Goal: Transaction & Acquisition: Purchase product/service

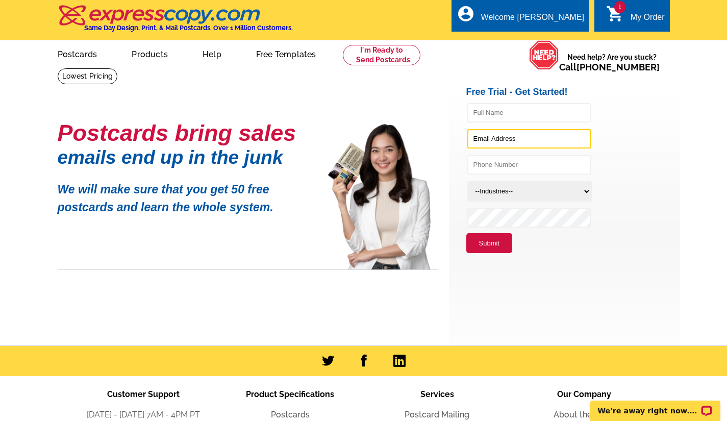
type input "tessa.jarvis@nwhomes.net"
click at [489, 252] on button "Submit" at bounding box center [490, 243] width 46 height 20
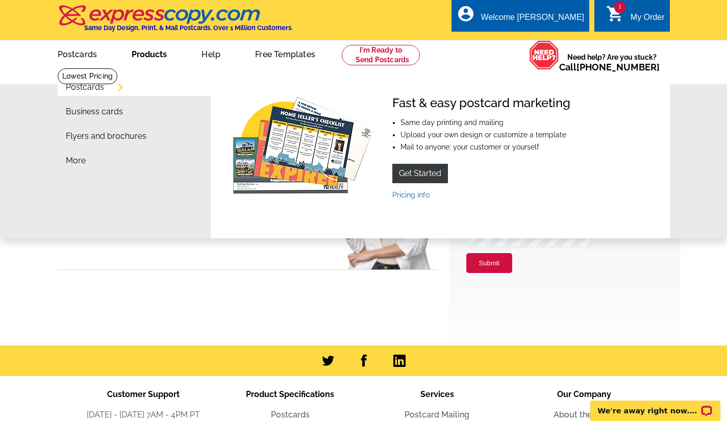
click at [136, 46] on link "Products" at bounding box center [149, 53] width 68 height 24
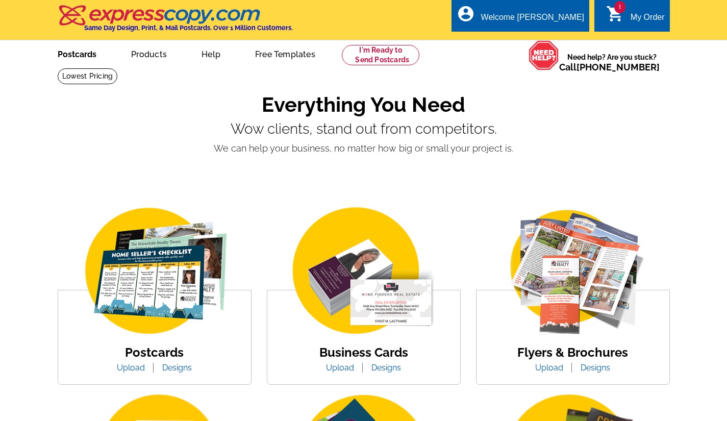
click at [74, 57] on link "Postcards" at bounding box center [76, 53] width 71 height 24
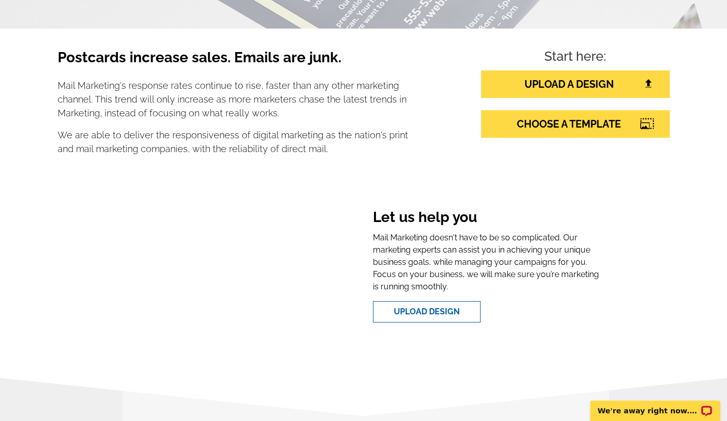
scroll to position [152, 0]
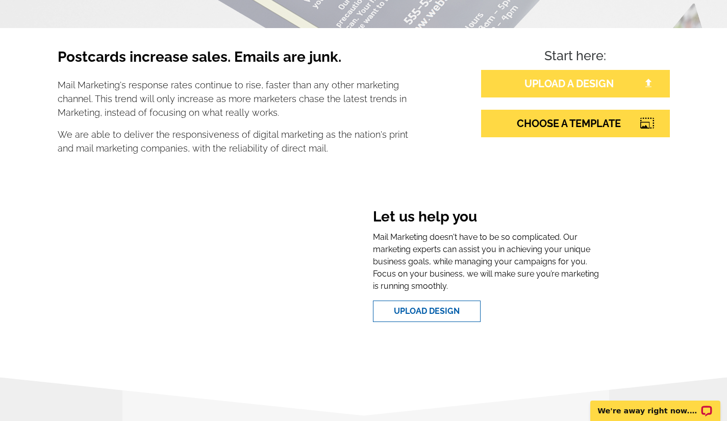
click at [577, 89] on link "UPLOAD A DESIGN" at bounding box center [575, 84] width 189 height 28
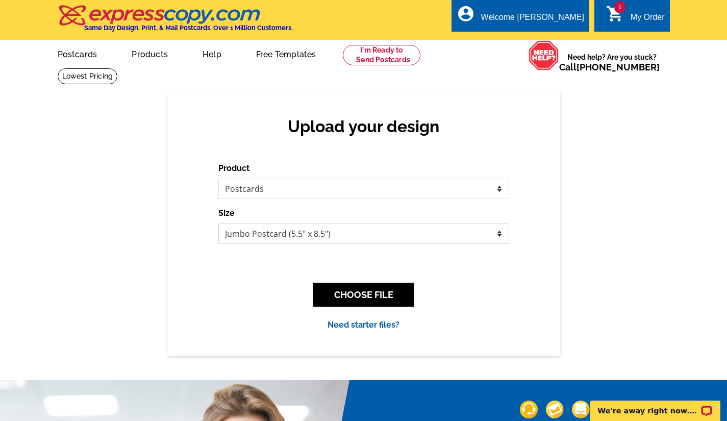
click at [326, 232] on select "Jumbo Postcard (5.5" x 8.5") Regular Postcard (4.25" x 5.6") Panoramic Postcard…" at bounding box center [363, 234] width 291 height 20
click at [218, 224] on select "Jumbo Postcard (5.5" x 8.5") Regular Postcard (4.25" x 5.6") Panoramic Postcard…" at bounding box center [363, 234] width 291 height 20
click at [379, 292] on button "CHOOSE FILE" at bounding box center [363, 295] width 101 height 24
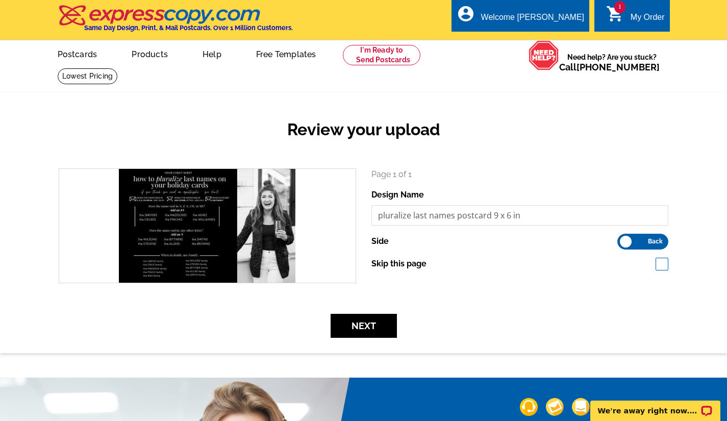
click at [649, 242] on span "Back" at bounding box center [655, 241] width 15 height 5
click at [623, 239] on input "Front Back" at bounding box center [623, 239] width 0 height 0
click at [362, 325] on button "Next" at bounding box center [364, 326] width 66 height 24
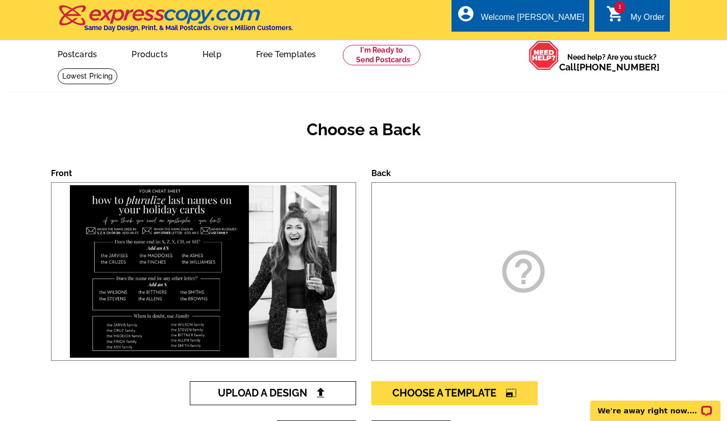
click at [274, 398] on span "Upload A Design" at bounding box center [273, 393] width 110 height 12
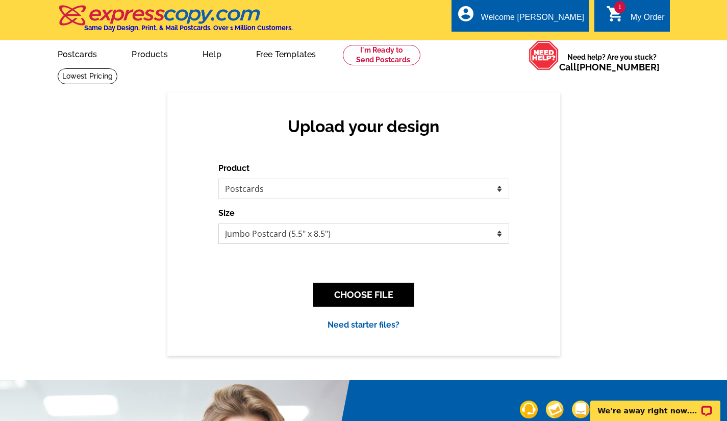
click at [358, 235] on select "Jumbo Postcard (5.5" x 8.5") Regular Postcard (4.25" x 5.6") Panoramic Postcard…" at bounding box center [363, 234] width 291 height 20
click at [130, 223] on div "Upload your design Product Please select the type of file... Postcards Business…" at bounding box center [363, 223] width 727 height 263
click at [344, 299] on button "CHOOSE FILE" at bounding box center [363, 295] width 101 height 24
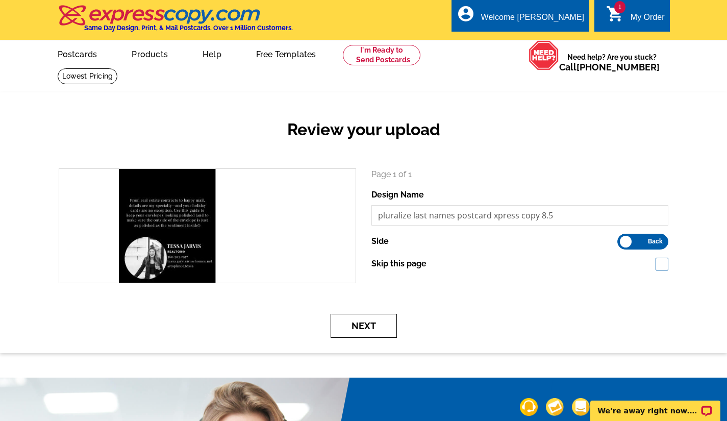
click at [376, 320] on button "Next" at bounding box center [364, 326] width 66 height 24
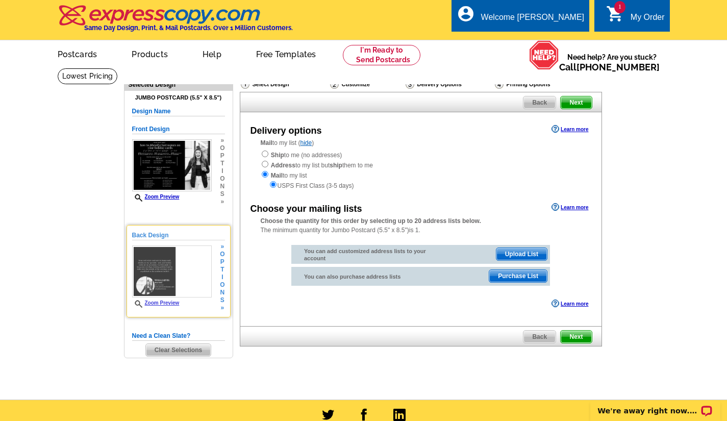
click at [176, 264] on img at bounding box center [172, 272] width 80 height 53
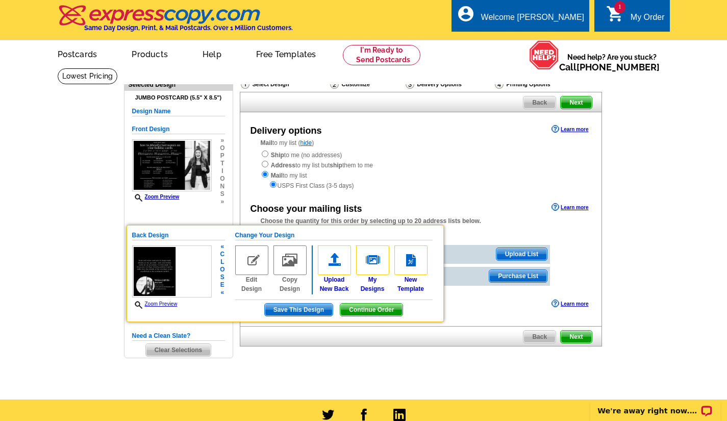
click at [162, 303] on link "Zoom Preview" at bounding box center [154, 304] width 45 height 6
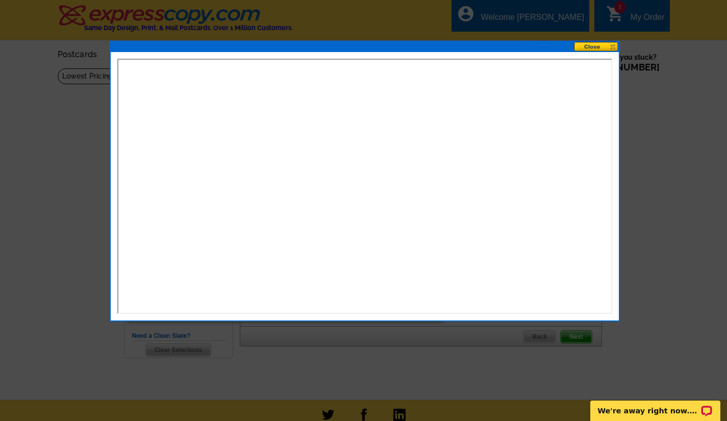
click at [601, 49] on button at bounding box center [596, 47] width 45 height 10
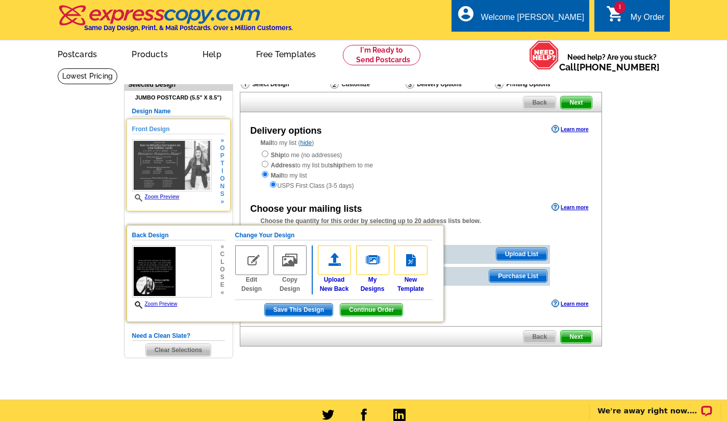
click at [135, 173] on img at bounding box center [172, 165] width 80 height 53
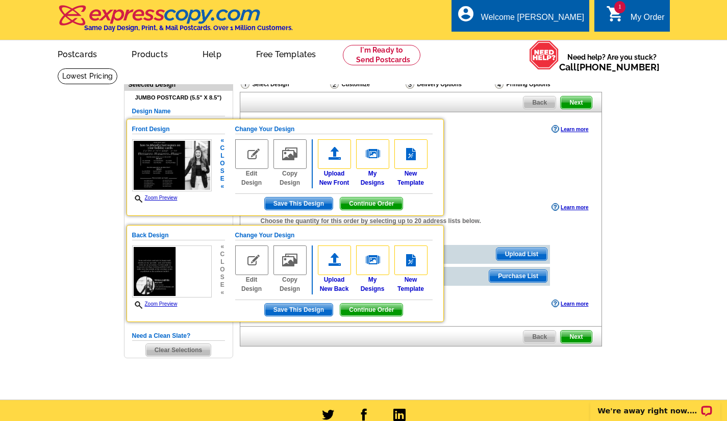
click at [161, 195] on span "Zoom Preview" at bounding box center [172, 198] width 80 height 9
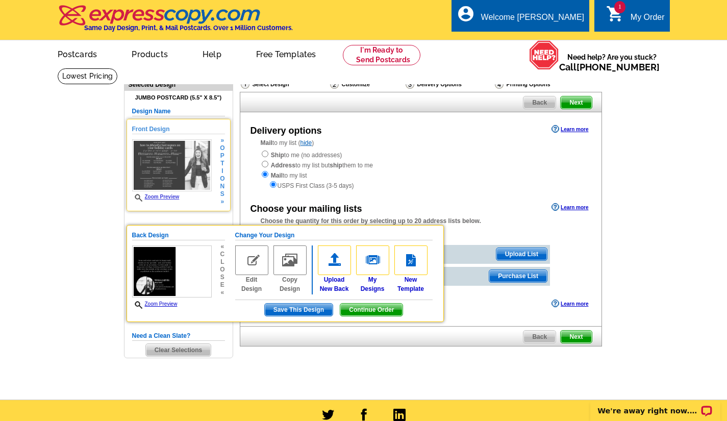
click at [164, 202] on span "Zoom Preview" at bounding box center [172, 198] width 80 height 8
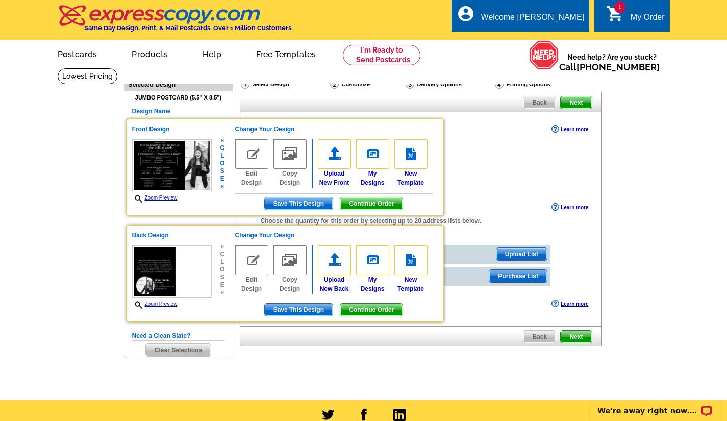
click at [163, 198] on link "Zoom Preview" at bounding box center [154, 198] width 45 height 6
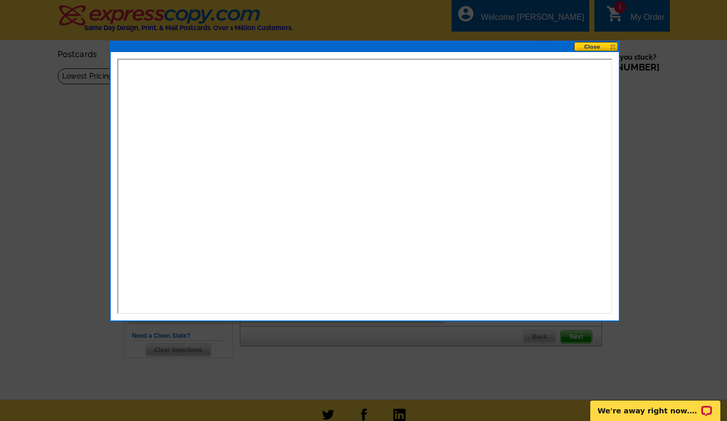
click at [592, 46] on button at bounding box center [596, 47] width 45 height 10
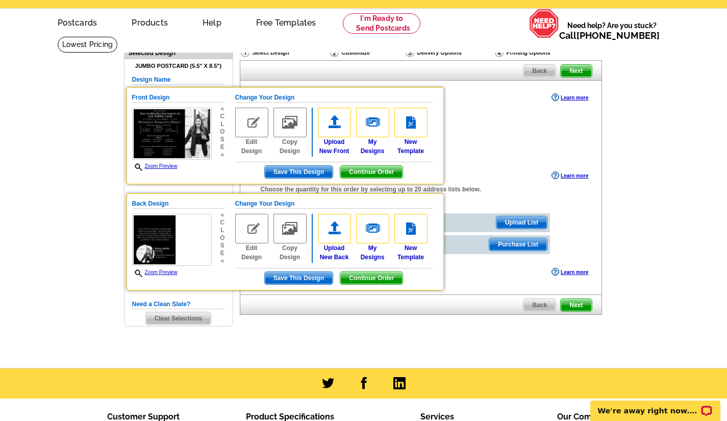
scroll to position [32, 0]
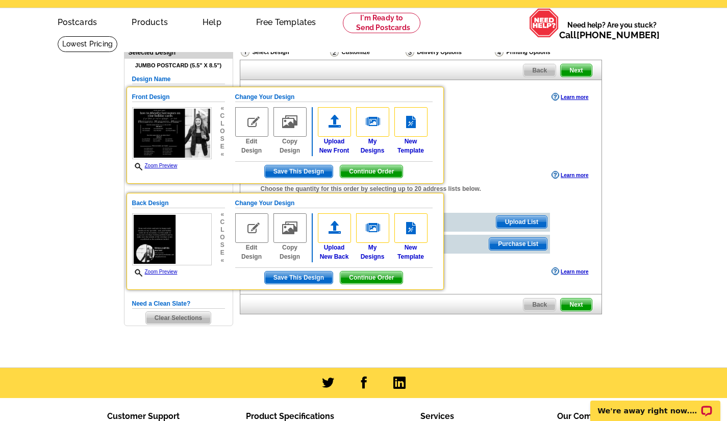
click at [653, 210] on main "Need Help? call 800-260-5887, chat with support, or have our designers make som…" at bounding box center [363, 202] width 727 height 332
click at [388, 174] on span "Continue Order" at bounding box center [371, 171] width 62 height 12
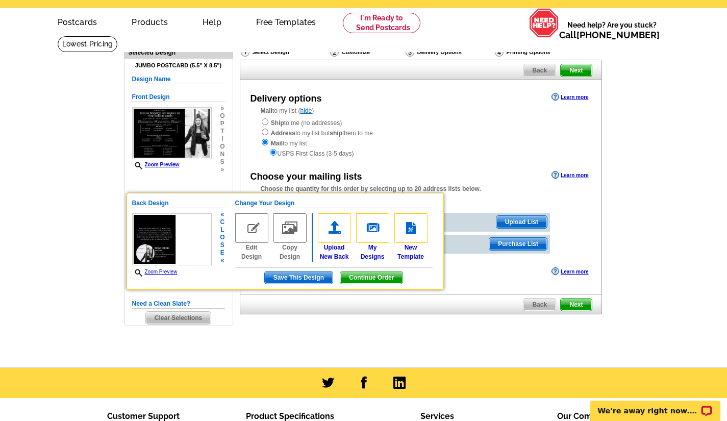
click at [307, 278] on span "Save This Design" at bounding box center [299, 278] width 68 height 12
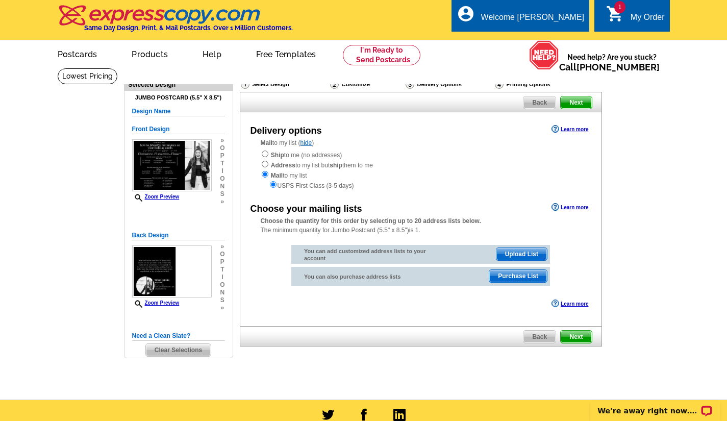
click at [161, 112] on h5 "Design Name" at bounding box center [178, 112] width 93 height 10
click at [190, 112] on h5 "Design Name" at bounding box center [178, 112] width 93 height 10
click at [165, 110] on h5 "Design Name" at bounding box center [178, 112] width 93 height 10
click at [149, 112] on h5 "Design Name" at bounding box center [178, 112] width 93 height 10
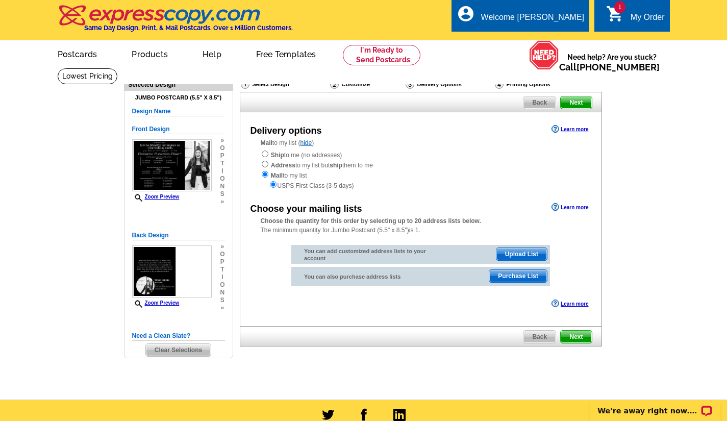
click at [586, 104] on span "Next" at bounding box center [576, 102] width 31 height 12
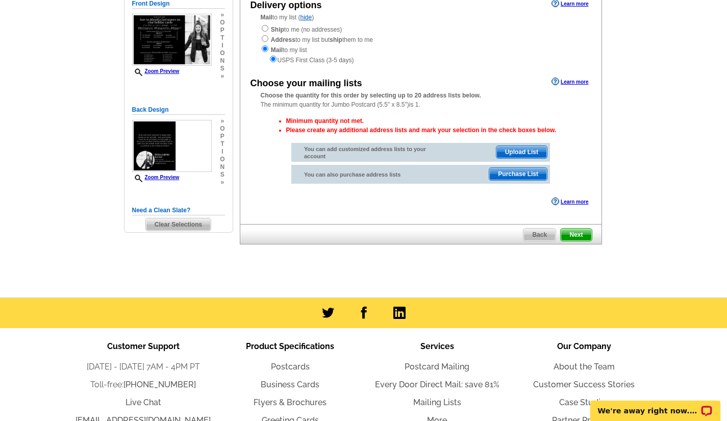
scroll to position [126, 0]
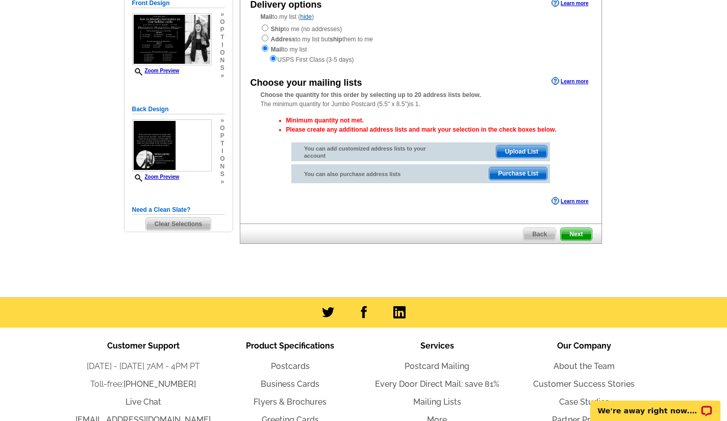
click at [542, 230] on span "Back" at bounding box center [540, 234] width 32 height 12
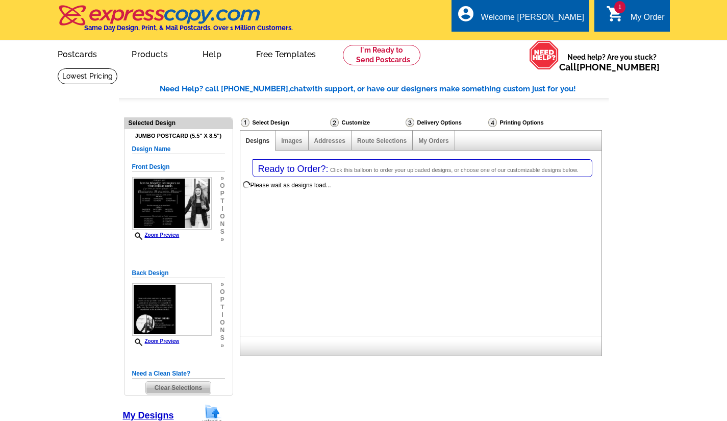
select select "1"
select select "2"
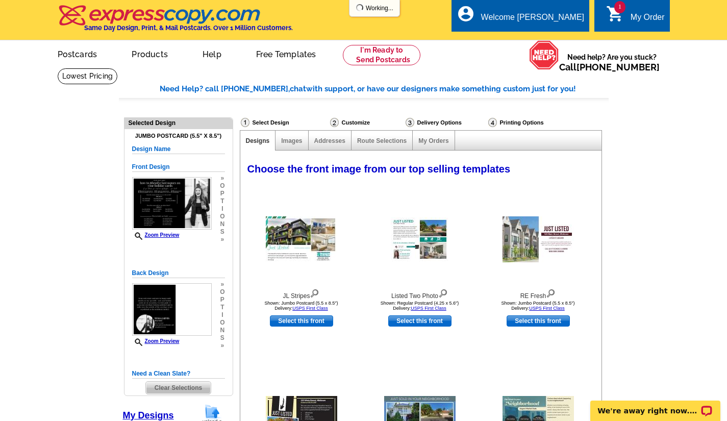
select select "785"
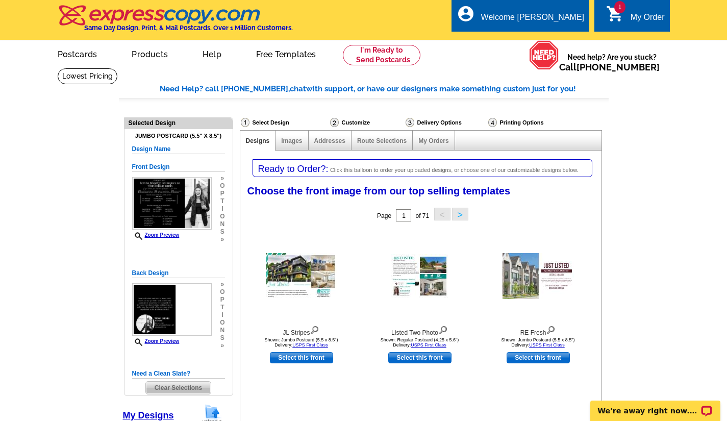
click at [160, 151] on h5 "Design Name" at bounding box center [178, 149] width 93 height 10
click at [173, 145] on h5 "Design Name" at bounding box center [178, 149] width 93 height 10
click at [172, 148] on h5 "Design Name" at bounding box center [178, 149] width 93 height 10
click at [170, 148] on h5 "Design Name" at bounding box center [178, 149] width 93 height 10
